Goal: Check status

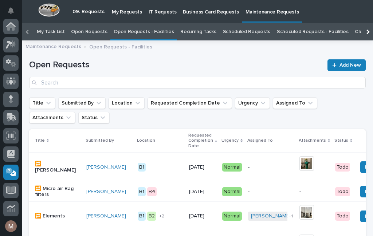
scroll to position [91, 0]
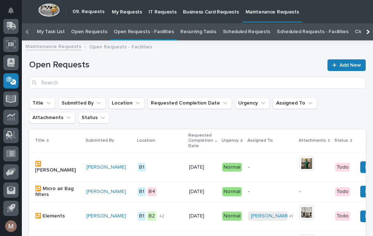
click at [149, 37] on link "Open Requests - Facilities" at bounding box center [144, 31] width 60 height 17
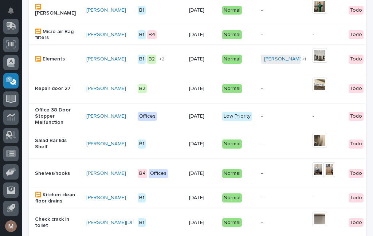
scroll to position [163, 0]
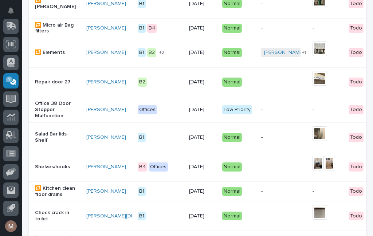
click at [51, 164] on p "Shelves/hooks" at bounding box center [58, 167] width 46 height 6
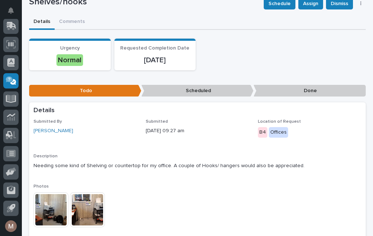
scroll to position [65, 0]
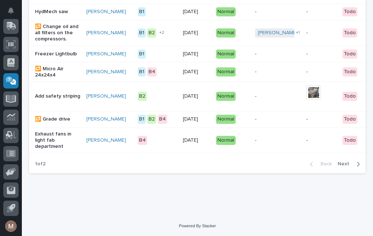
scroll to position [726, 0]
click at [361, 167] on button "Next" at bounding box center [350, 164] width 31 height 7
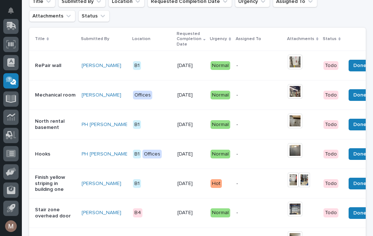
scroll to position [102, 0]
